Goal: Find specific page/section: Find specific page/section

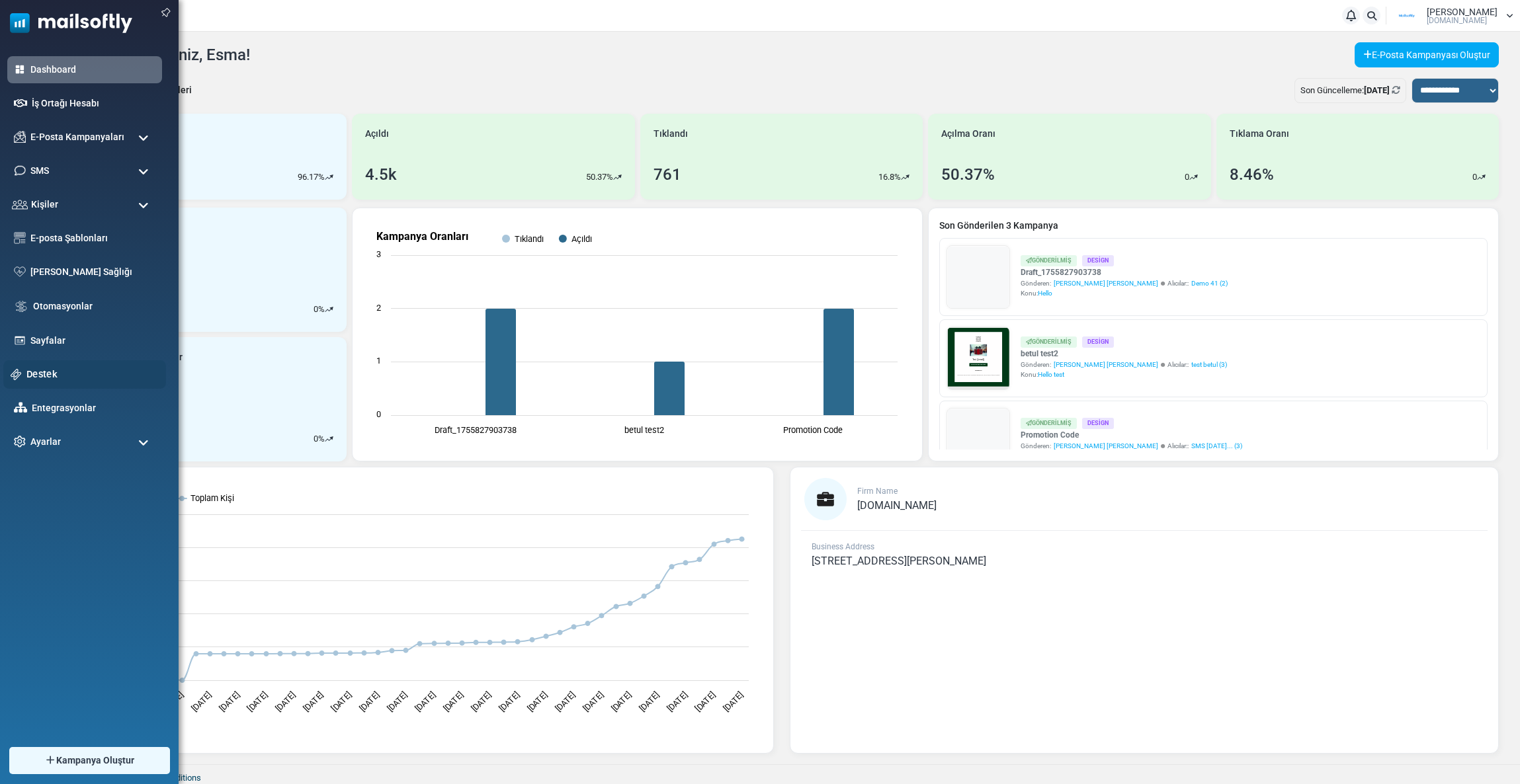
click at [42, 365] on div "Destek" at bounding box center [85, 375] width 163 height 29
click at [45, 369] on link "Destek" at bounding box center [93, 374] width 132 height 14
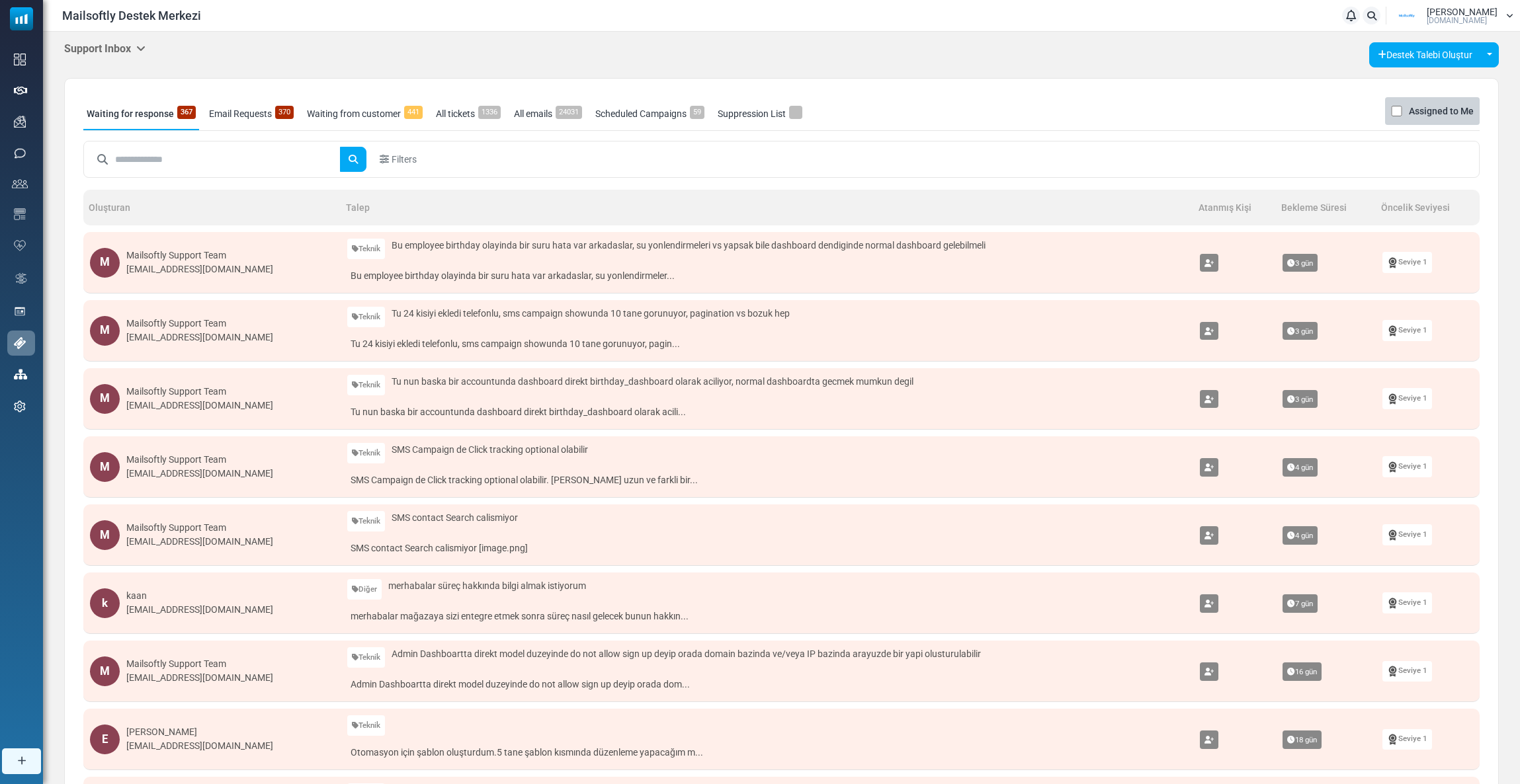
click at [89, 54] on h5 "Support Inbox" at bounding box center [104, 48] width 81 height 12
click at [199, 114] on link "Control Panel" at bounding box center [214, 124] width 112 height 24
